Goal: Transaction & Acquisition: Purchase product/service

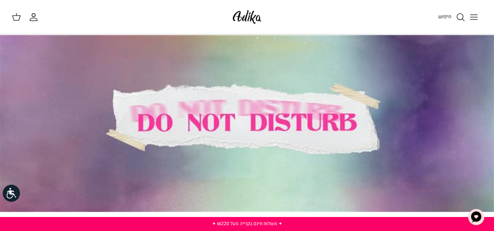
click at [473, 20] on line "Toggle menu" at bounding box center [473, 20] width 7 height 0
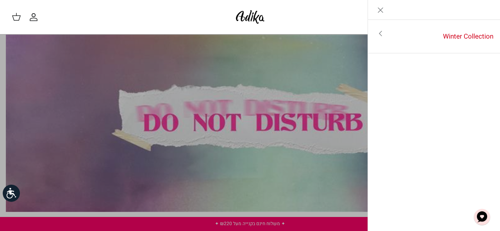
click at [380, 36] on icon "Toggle menu" at bounding box center [379, 33] width 9 height 9
click at [479, 34] on link "לכל הפריטים" at bounding box center [434, 35] width 125 height 20
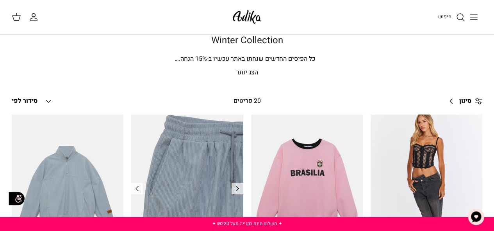
scroll to position [11, 0]
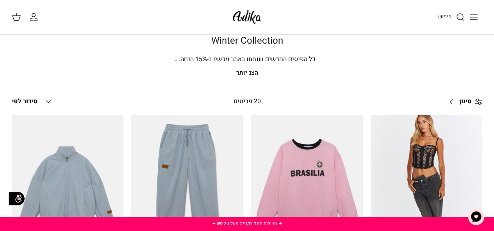
click at [454, 101] on link "סינון Right" at bounding box center [462, 102] width 39 height 19
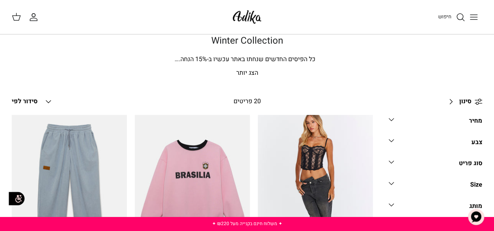
click at [393, 161] on icon "Down" at bounding box center [390, 162] width 9 height 9
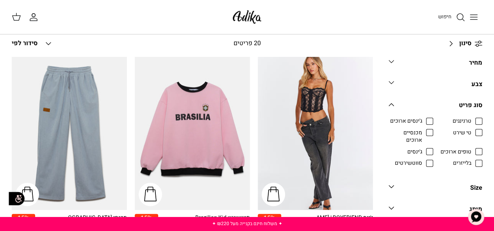
scroll to position [69, 0]
click at [422, 122] on span "ג'ינסים ארוכים" at bounding box center [406, 122] width 32 height 8
click at [423, 118] on input "ג'ינסים ארוכים" at bounding box center [422, 117] width 1 height 1
checkbox input "true"
radio input "true"
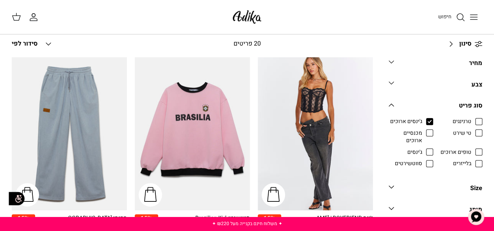
click at [422, 135] on span "מכנסיים ארוכים" at bounding box center [405, 137] width 34 height 15
click at [423, 130] on input "מכנסיים ארוכים" at bounding box center [422, 129] width 1 height 1
checkbox input "true"
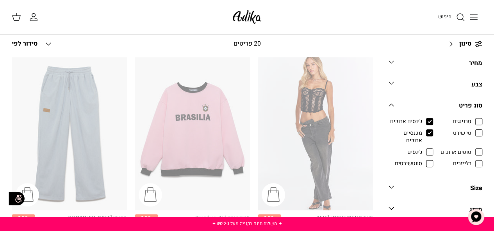
click at [422, 152] on span "ג'ינסים" at bounding box center [414, 153] width 15 height 8
click at [423, 149] on input "ג'ינסים" at bounding box center [422, 148] width 1 height 1
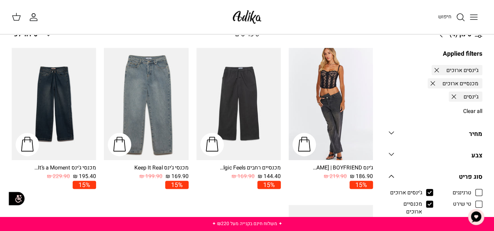
scroll to position [78, 0]
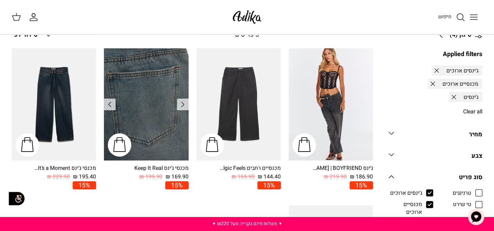
click at [157, 113] on img "מכנסי ג'ינס Keep It Real" at bounding box center [146, 104] width 84 height 112
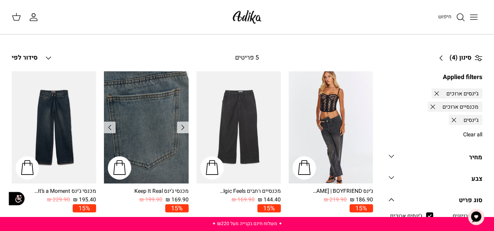
scroll to position [54, 0]
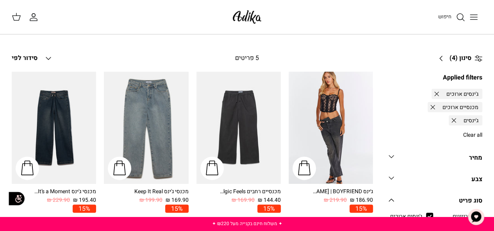
click at [436, 58] on link "סינון (4) Right" at bounding box center [457, 58] width 49 height 19
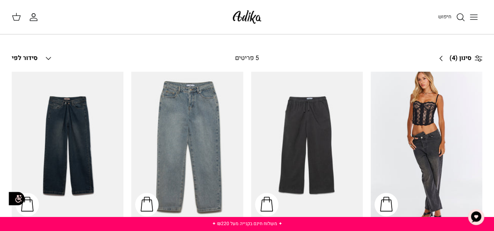
click at [449, 60] on span "(4)" at bounding box center [453, 58] width 8 height 10
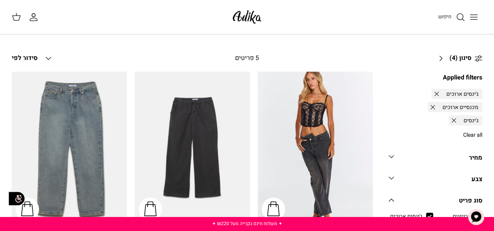
click at [477, 59] on circle at bounding box center [477, 60] width 2 height 2
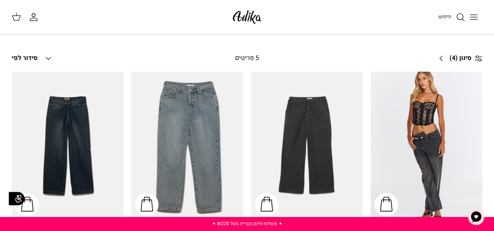
click at [474, 61] on icon at bounding box center [478, 59] width 8 height 8
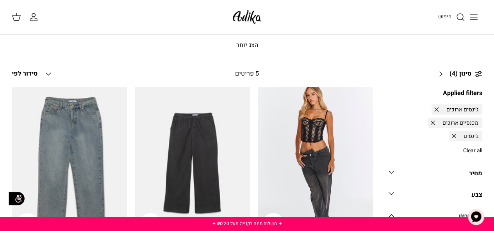
scroll to position [31, 0]
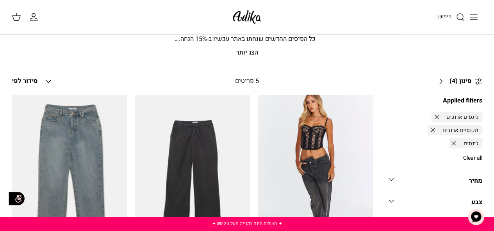
click at [423, 155] on div "Clear all" at bounding box center [435, 158] width 94 height 10
click at [472, 162] on link "Clear all" at bounding box center [472, 158] width 19 height 8
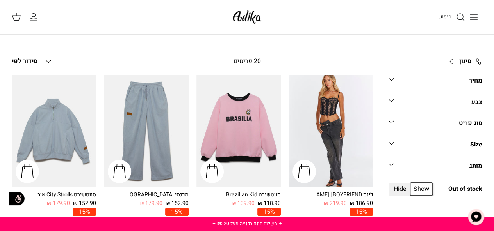
scroll to position [51, 0]
click at [391, 122] on polyline at bounding box center [391, 122] width 5 height 2
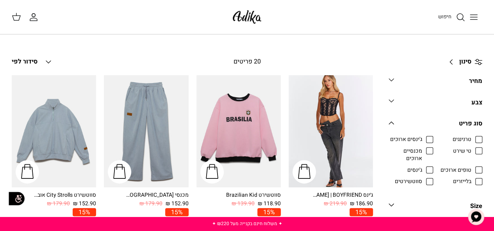
click at [471, 152] on span "טי שירט" at bounding box center [462, 152] width 18 height 8
click at [472, 148] on input "טי שירט" at bounding box center [471, 147] width 1 height 1
checkbox input "true"
click at [471, 141] on span "טרנינגים" at bounding box center [461, 140] width 19 height 8
click at [472, 136] on input "טרנינגים" at bounding box center [471, 135] width 1 height 1
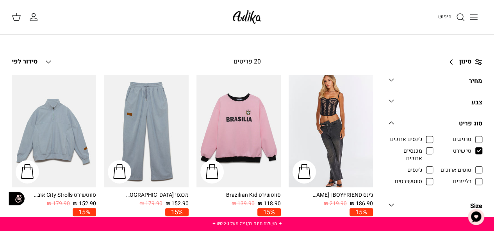
checkbox input "true"
click at [422, 183] on span "סווטשירטים" at bounding box center [408, 182] width 27 height 8
click at [423, 178] on input "סווטשירטים" at bounding box center [422, 177] width 1 height 1
checkbox input "true"
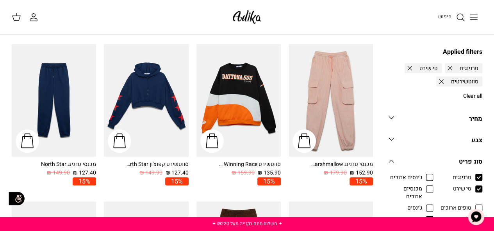
scroll to position [240, 0]
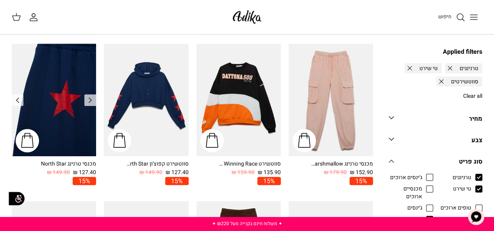
click at [63, 102] on img "מכנסי טרנינג North Star" at bounding box center [54, 100] width 84 height 112
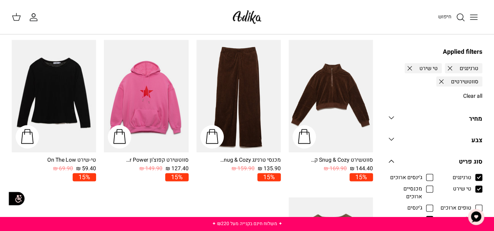
scroll to position [402, 0]
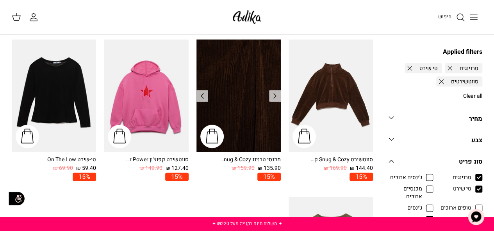
click at [247, 128] on img "מכנסי טרנינג Snug & Cozy גזרה משוחררת" at bounding box center [238, 95] width 84 height 112
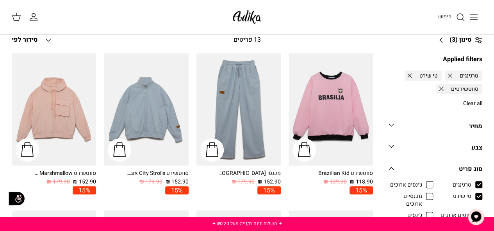
scroll to position [73, 0]
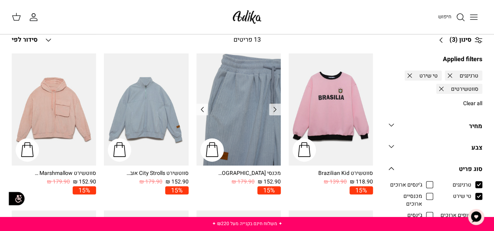
click at [262, 134] on img "מכנסי טרנינג City strolls" at bounding box center [238, 109] width 84 height 112
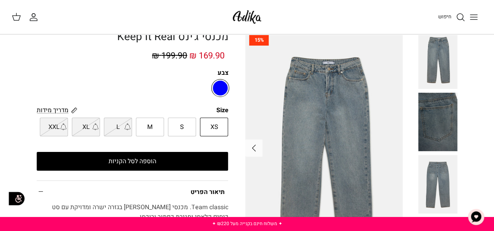
scroll to position [30, 0]
